Goal: Transaction & Acquisition: Purchase product/service

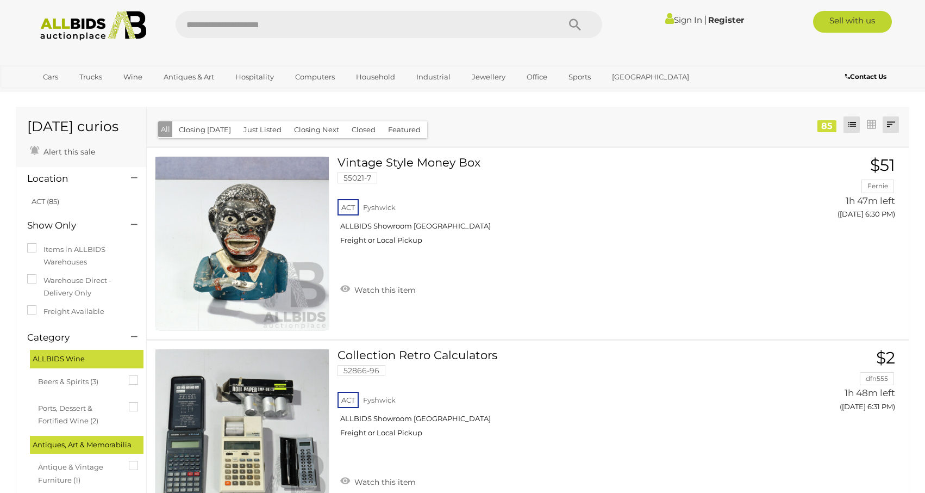
click at [891, 128] on link at bounding box center [891, 124] width 16 height 16
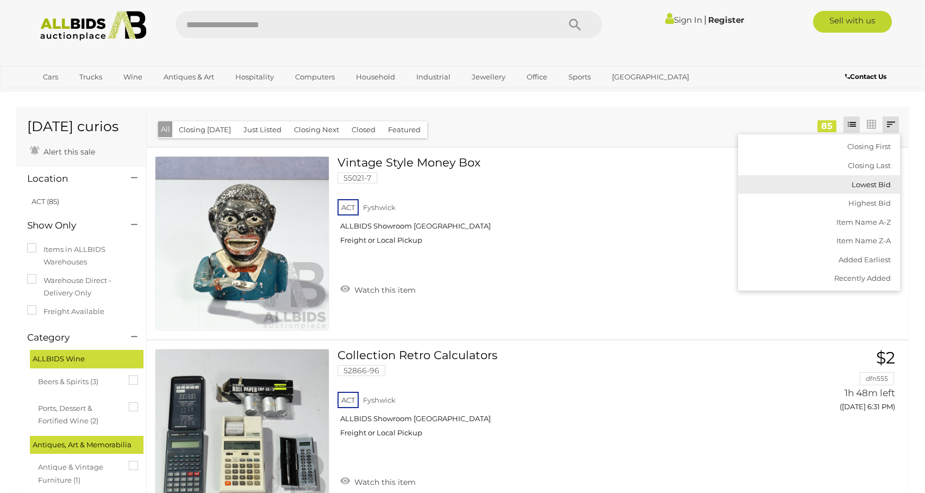
click at [872, 186] on link "Lowest Bid" at bounding box center [819, 184] width 162 height 19
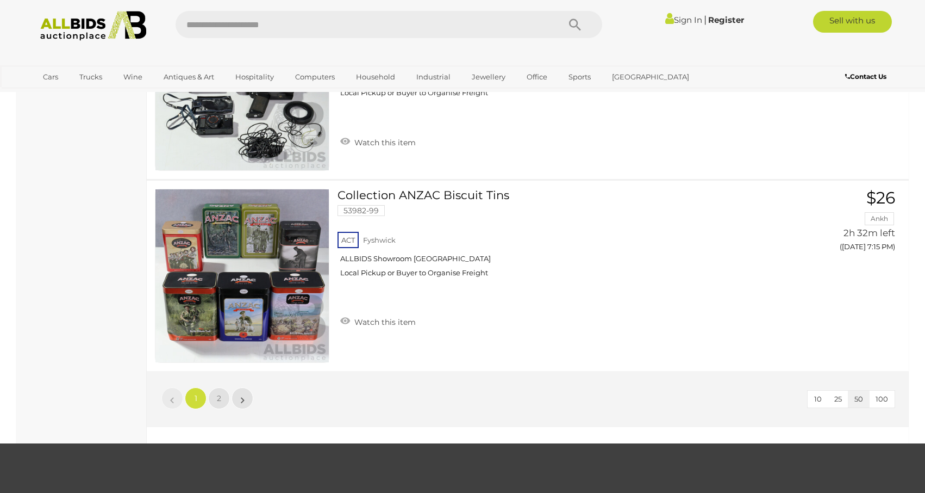
scroll to position [9373, 0]
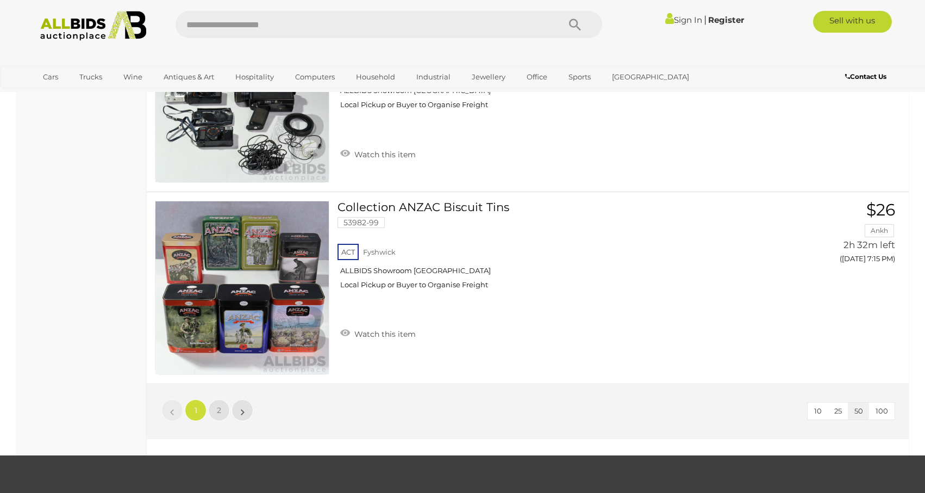
click at [884, 413] on span "100" at bounding box center [882, 410] width 13 height 9
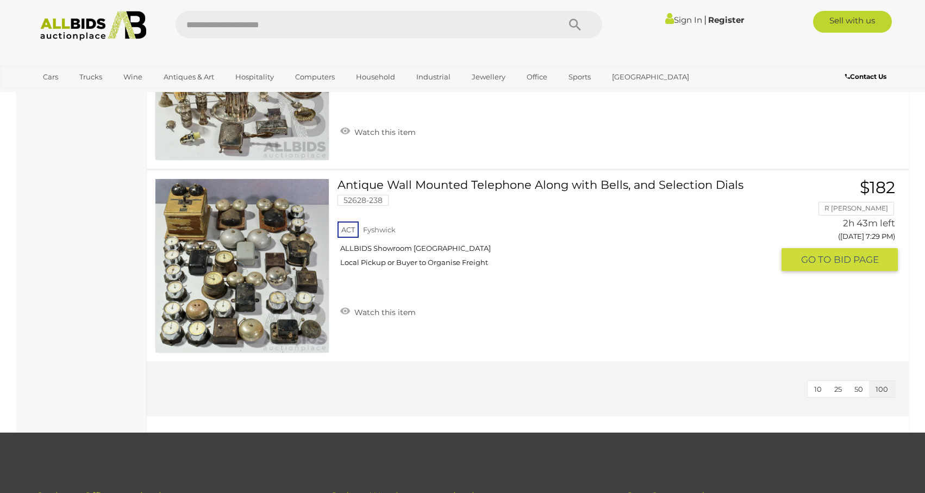
scroll to position [16130, 0]
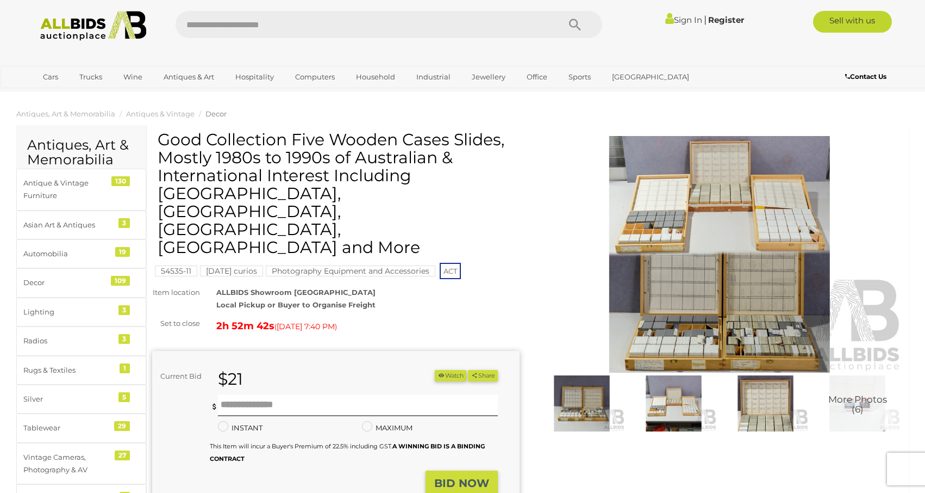
click at [667, 402] on img at bounding box center [674, 402] width 86 height 55
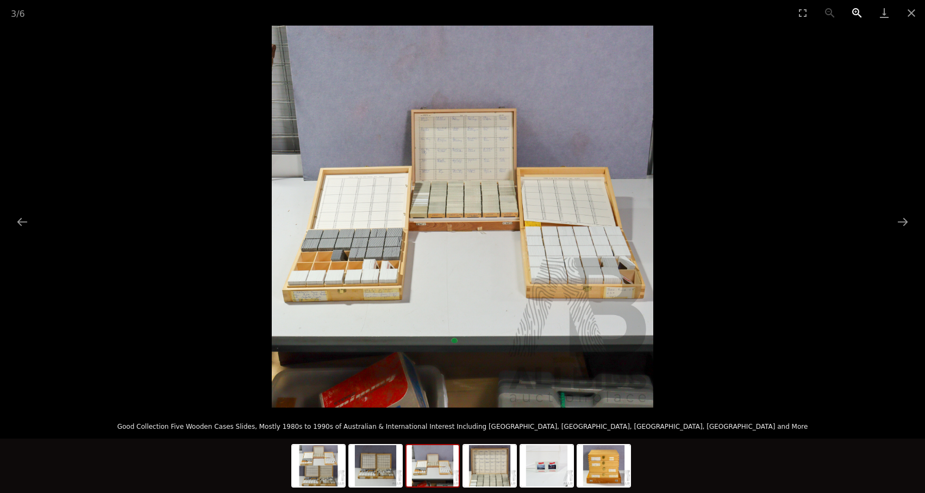
click at [854, 11] on button "Zoom in" at bounding box center [857, 13] width 27 height 26
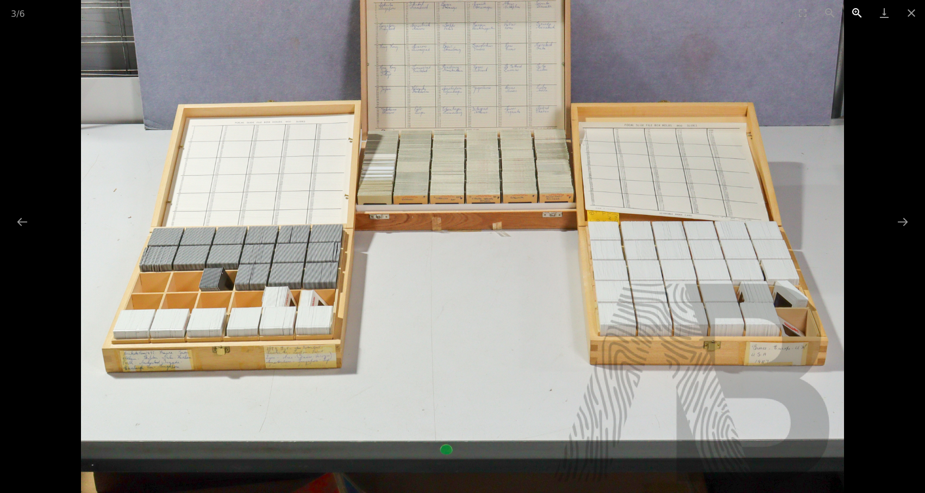
click at [854, 11] on button "Zoom in" at bounding box center [857, 13] width 27 height 26
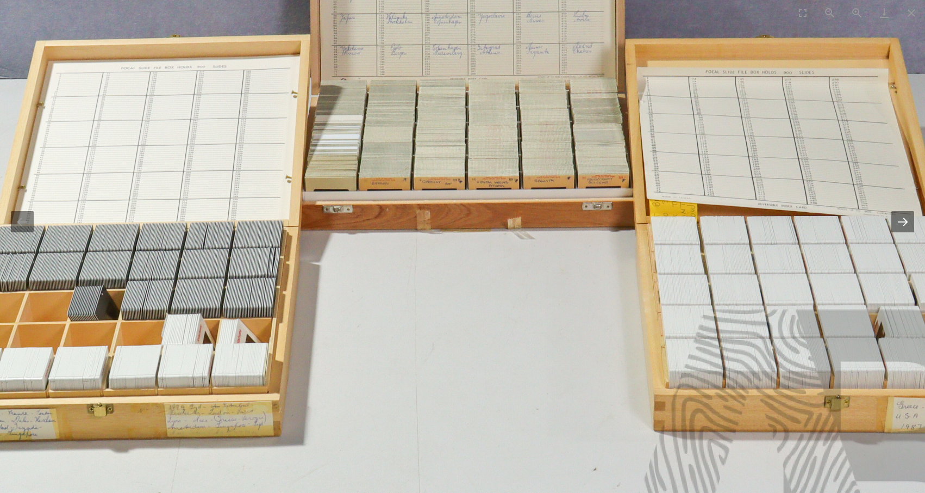
click at [902, 221] on button "Next slide" at bounding box center [903, 221] width 23 height 21
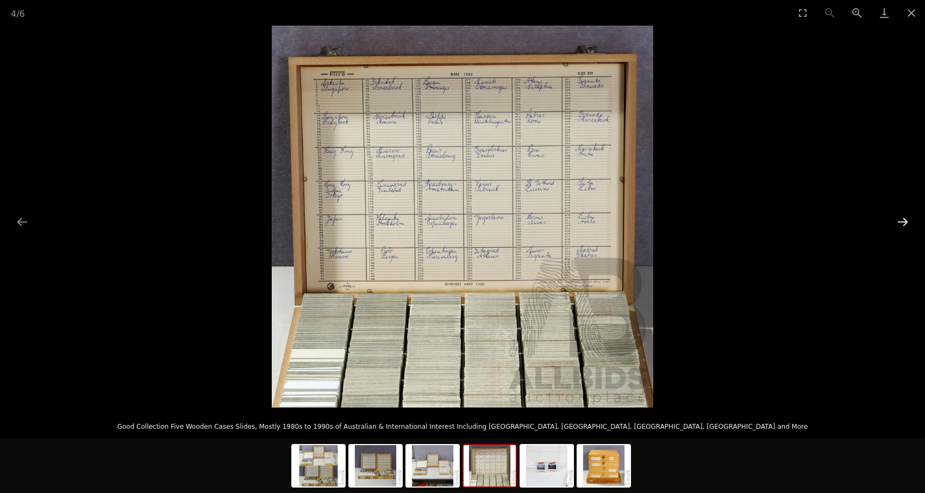
click at [902, 221] on button "Next slide" at bounding box center [903, 221] width 23 height 21
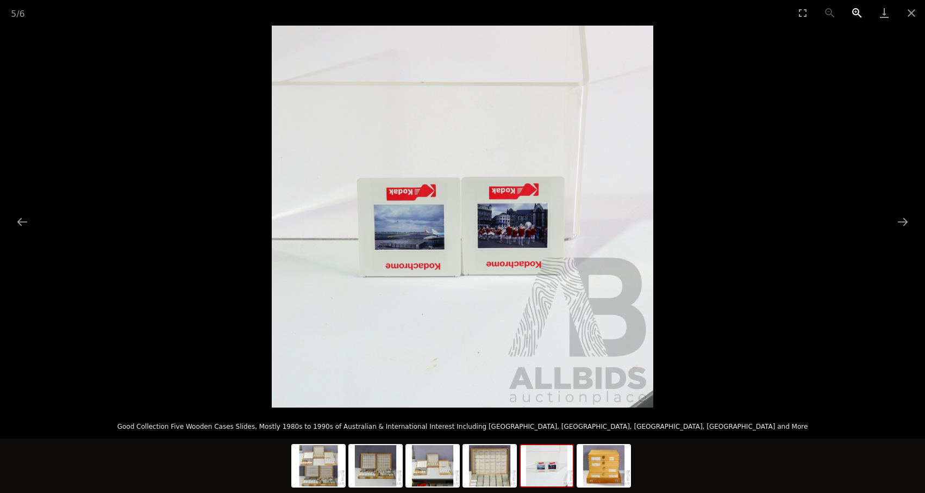
click at [854, 12] on button "Zoom in" at bounding box center [857, 13] width 27 height 26
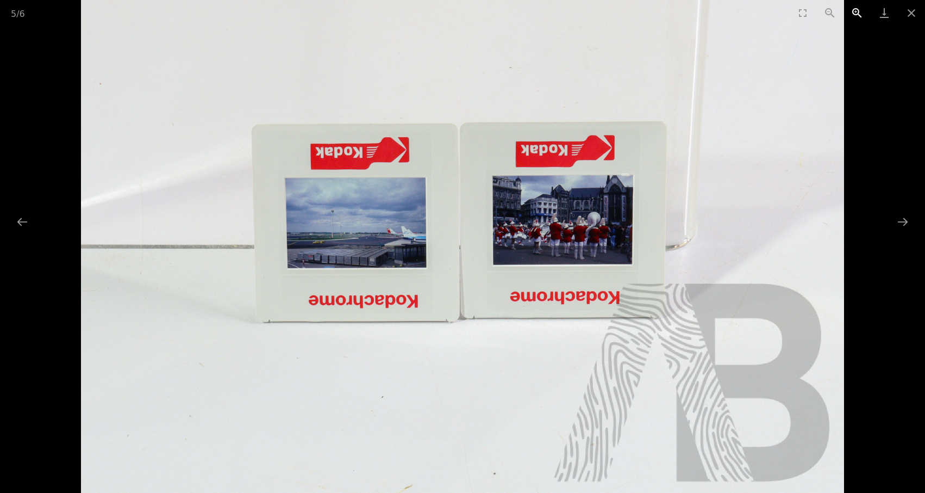
click at [854, 12] on button "Zoom in" at bounding box center [857, 13] width 27 height 26
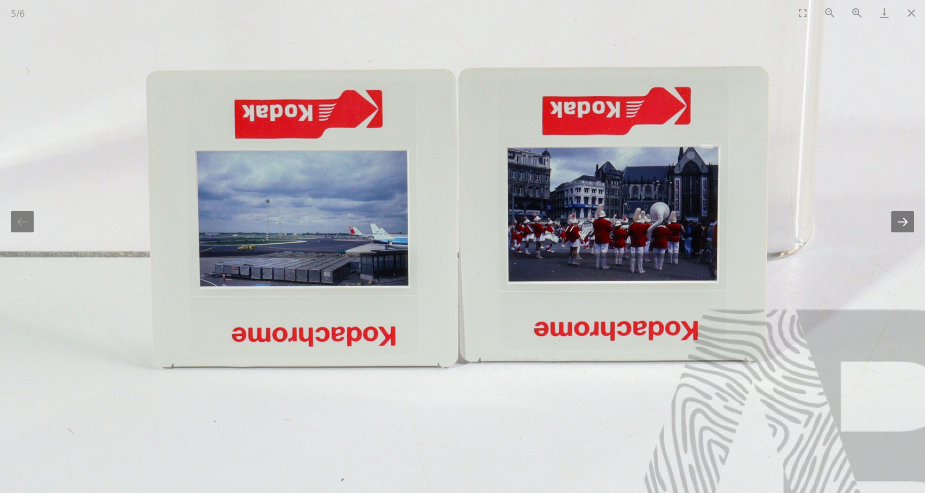
click at [903, 226] on button "Next slide" at bounding box center [903, 221] width 23 height 21
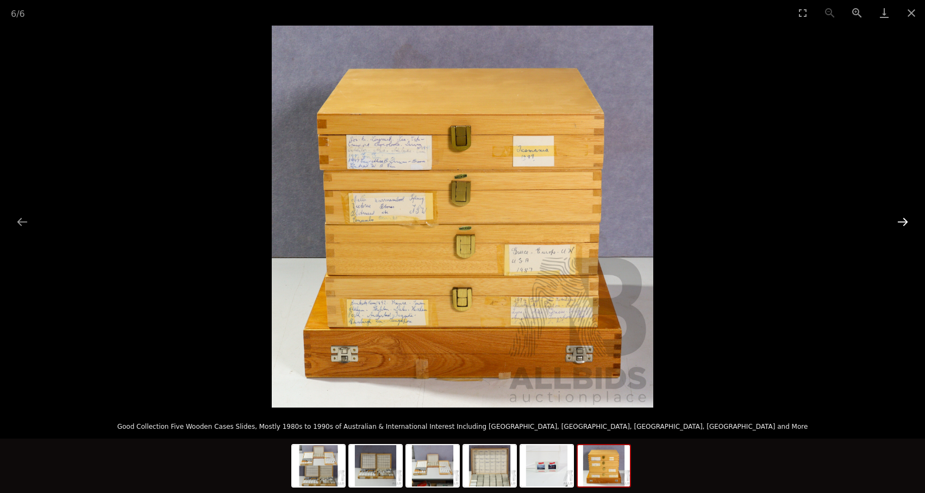
click at [903, 226] on button "Next slide" at bounding box center [903, 221] width 23 height 21
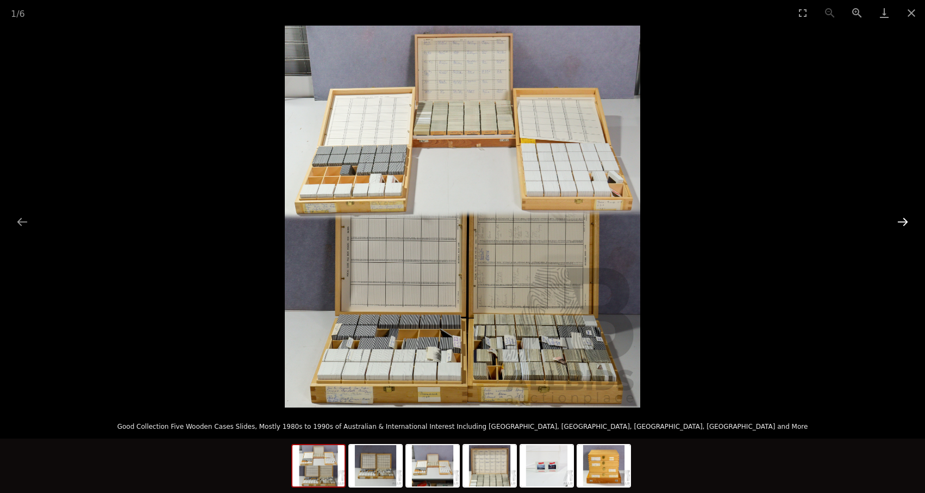
click at [903, 226] on button "Next slide" at bounding box center [903, 221] width 23 height 21
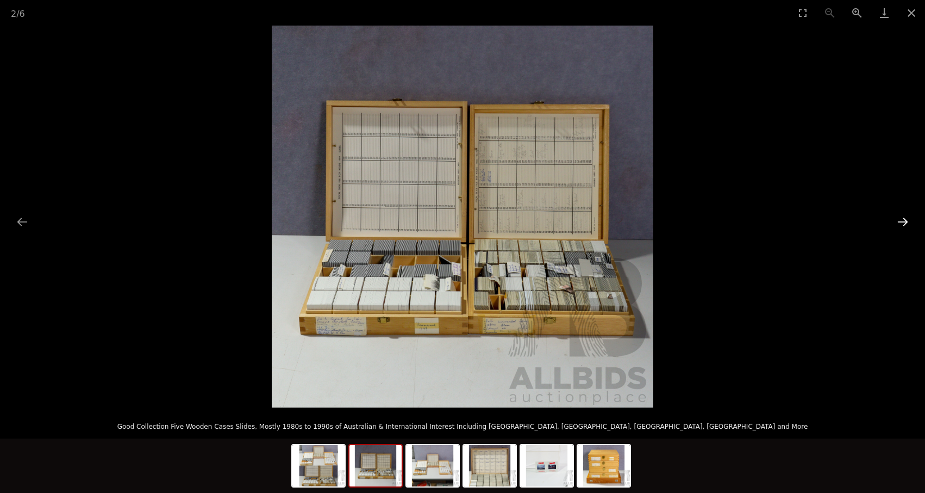
click at [903, 226] on button "Next slide" at bounding box center [903, 221] width 23 height 21
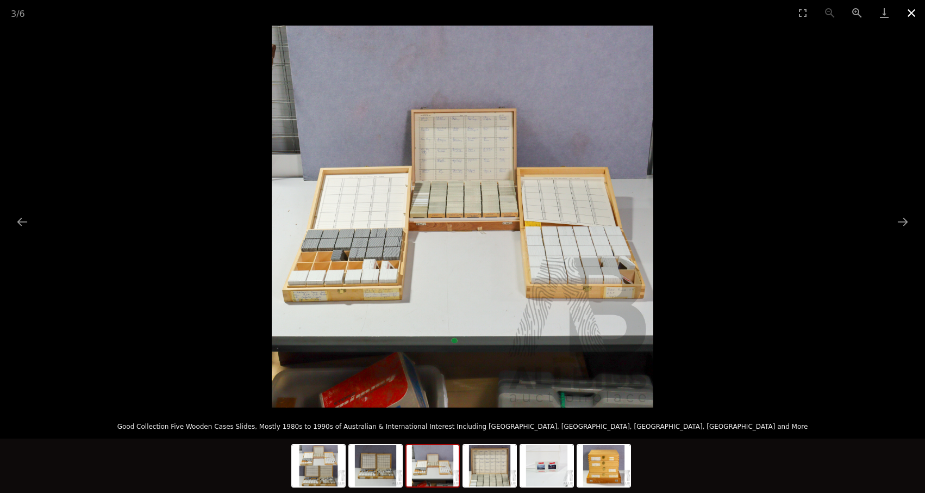
click at [911, 13] on button "Close gallery" at bounding box center [911, 13] width 27 height 26
